Goal: Contribute content

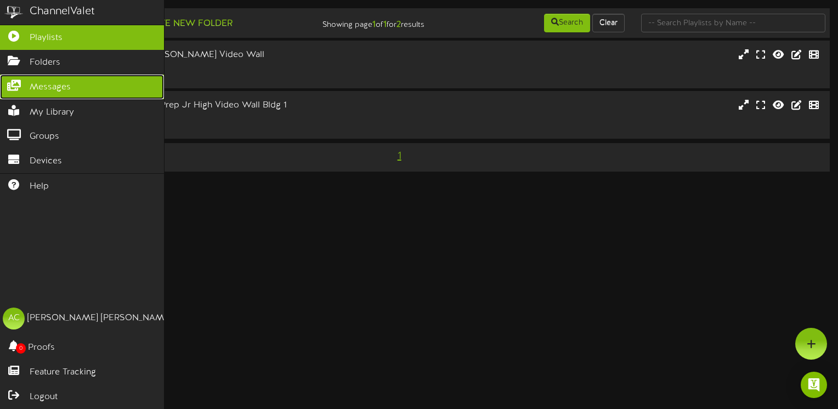
click at [44, 87] on span "Messages" at bounding box center [50, 87] width 41 height 13
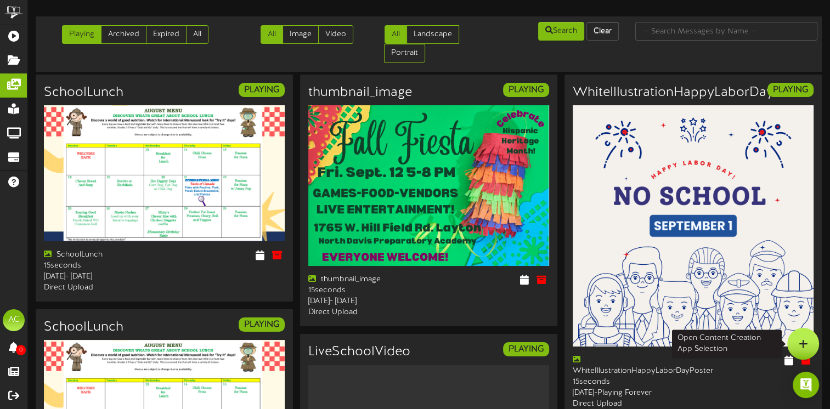
click at [811, 345] on div at bounding box center [803, 344] width 32 height 32
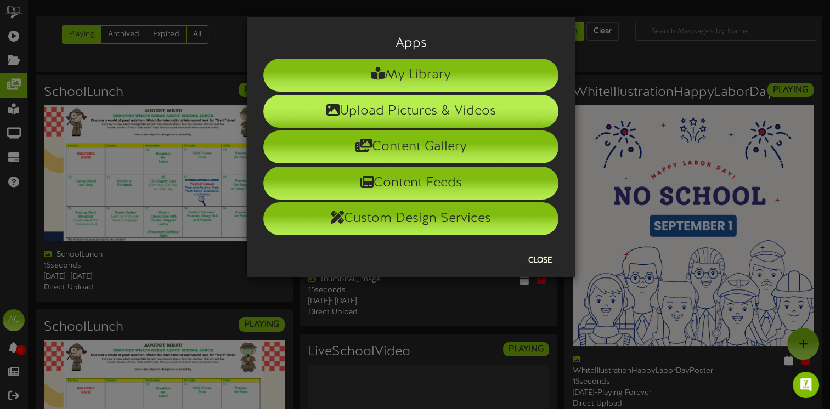
click at [393, 115] on li "Upload Pictures & Videos" at bounding box center [410, 111] width 295 height 33
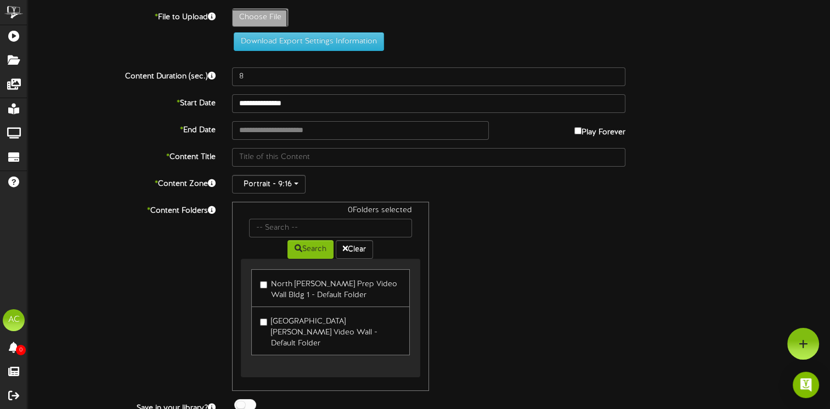
type input "**********"
type input "Screenshot17"
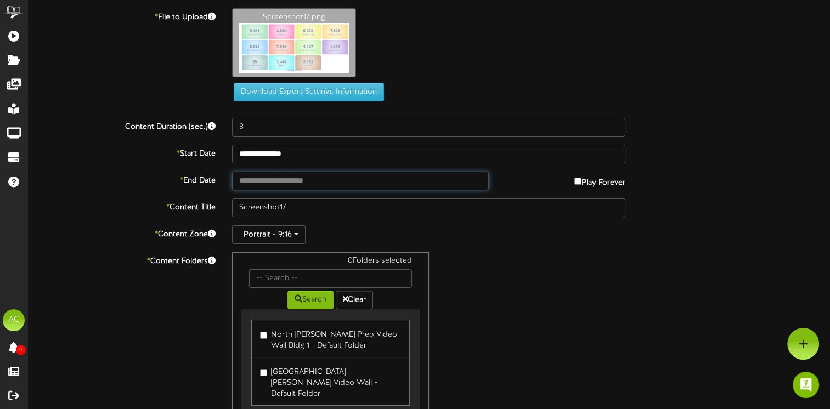
click at [254, 184] on input "text" at bounding box center [360, 181] width 257 height 19
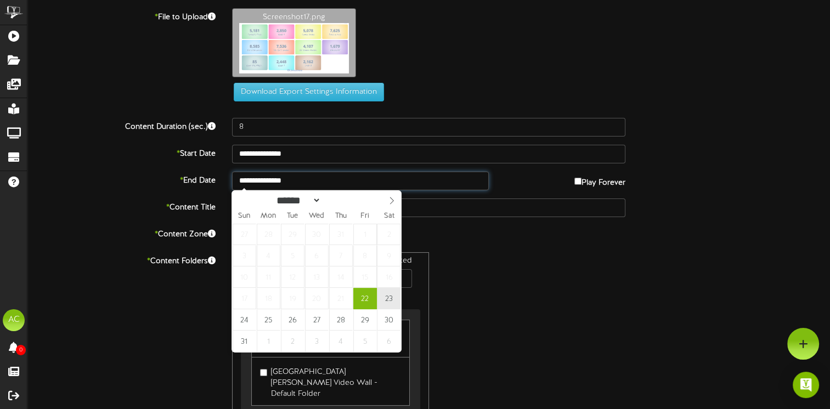
type input "**********"
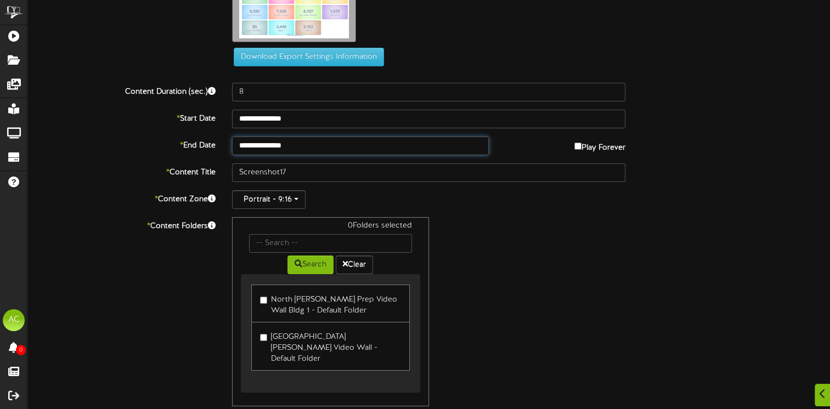
scroll to position [55, 0]
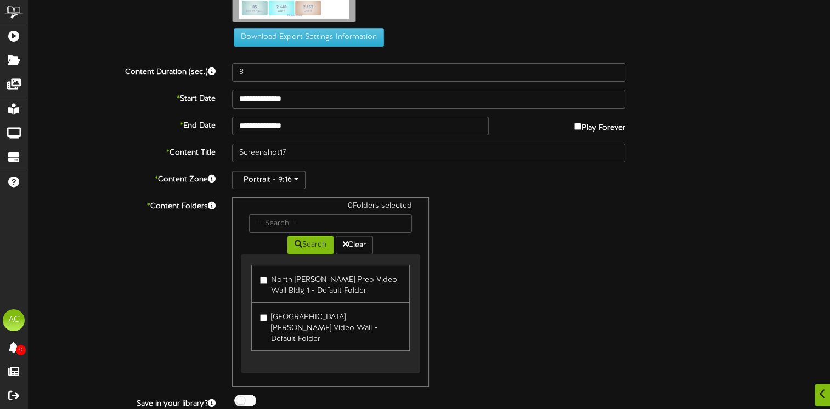
click at [267, 279] on label "North [PERSON_NAME] Prep Video Wall Bldg 1 - Default Folder" at bounding box center [330, 284] width 140 height 26
click at [267, 315] on label "[GEOGRAPHIC_DATA][PERSON_NAME] Video Wall - Default Folder" at bounding box center [330, 326] width 140 height 37
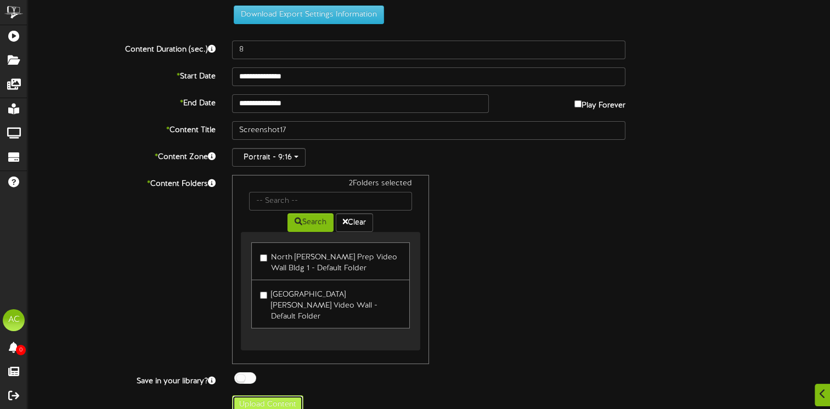
click at [254, 395] on button "Upload Content" at bounding box center [267, 404] width 71 height 19
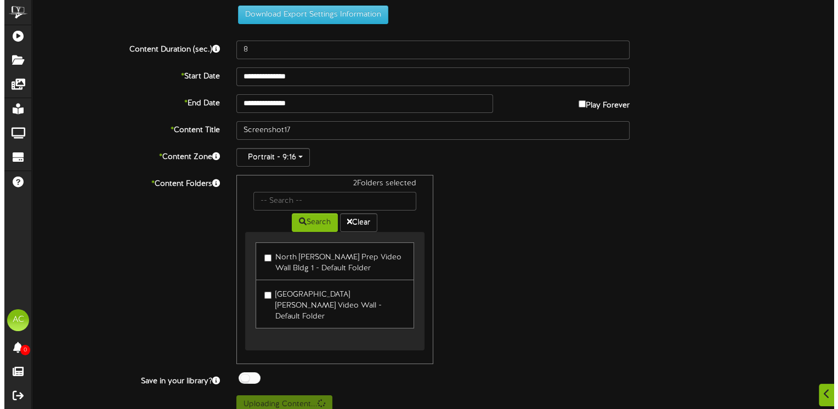
scroll to position [0, 0]
